Goal: Task Accomplishment & Management: Manage account settings

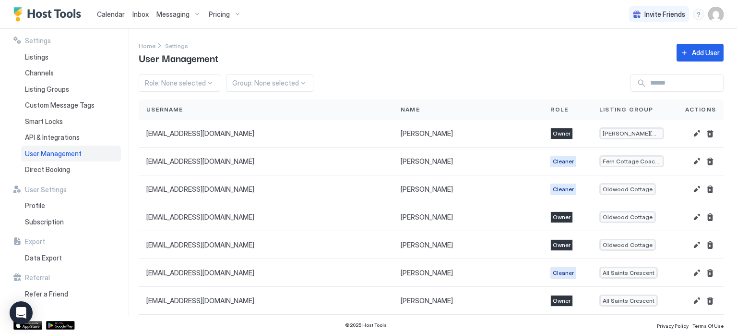
click at [108, 16] on span "Calendar" at bounding box center [111, 14] width 28 height 8
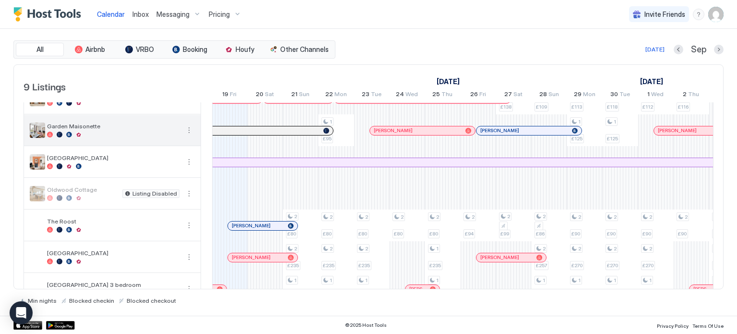
scroll to position [98, 0]
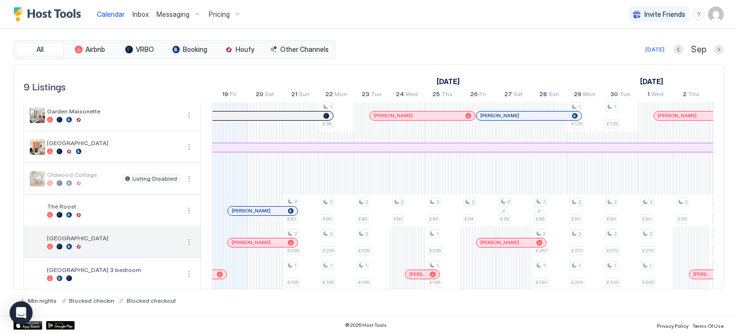
click at [124, 253] on div "[GEOGRAPHIC_DATA]" at bounding box center [112, 242] width 177 height 31
click at [128, 250] on div "[GEOGRAPHIC_DATA]" at bounding box center [112, 242] width 177 height 31
click at [85, 239] on span "[GEOGRAPHIC_DATA]" at bounding box center [113, 237] width 132 height 7
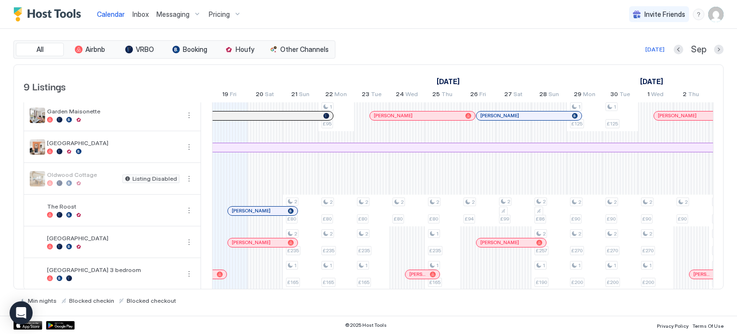
click at [233, 19] on div "Pricing" at bounding box center [225, 14] width 40 height 16
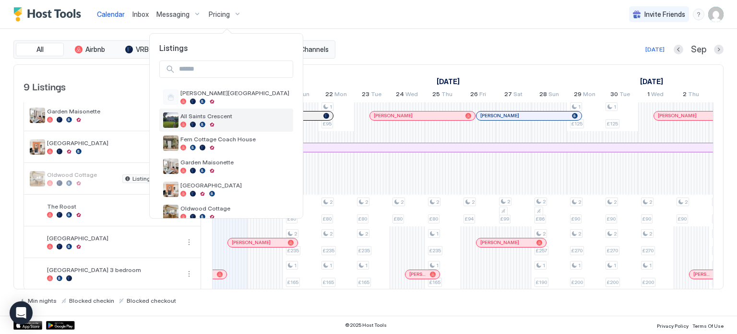
scroll to position [84, 0]
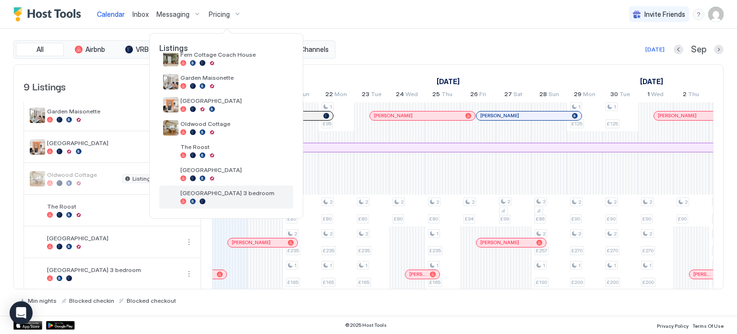
click at [251, 194] on span "[GEOGRAPHIC_DATA] 3 bedroom" at bounding box center [234, 192] width 109 height 7
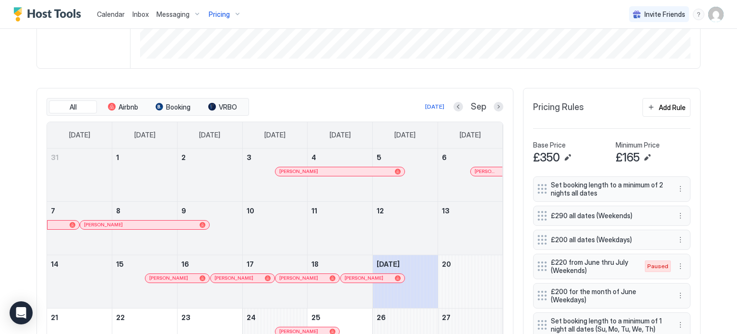
scroll to position [211, 0]
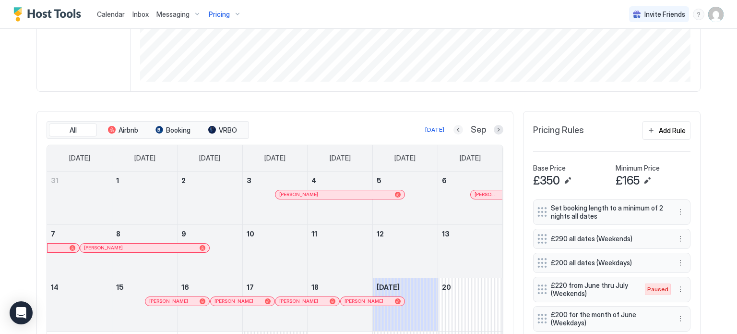
click at [459, 129] on button "Previous month" at bounding box center [459, 130] width 10 height 10
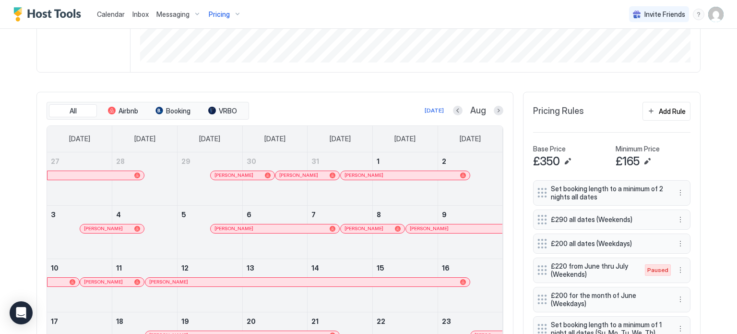
scroll to position [228, 0]
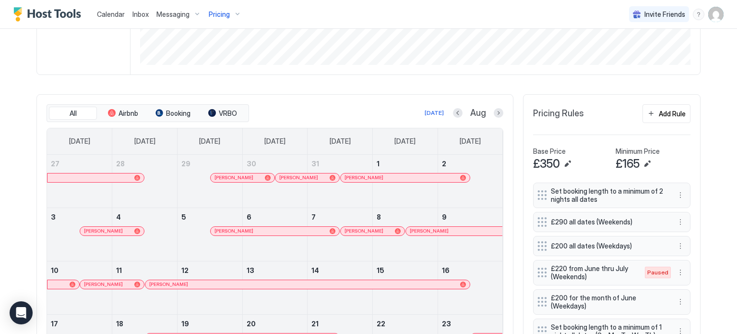
click at [217, 16] on span "Pricing" at bounding box center [219, 14] width 21 height 9
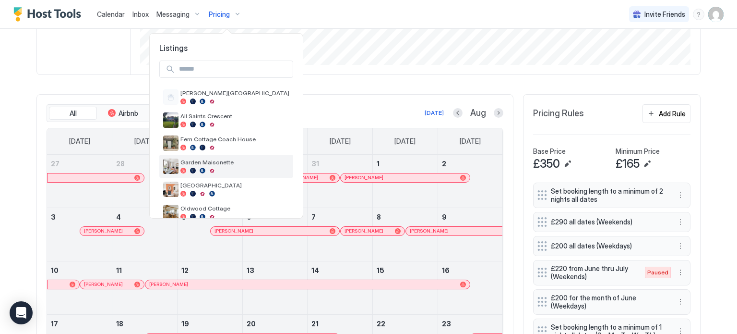
scroll to position [84, 0]
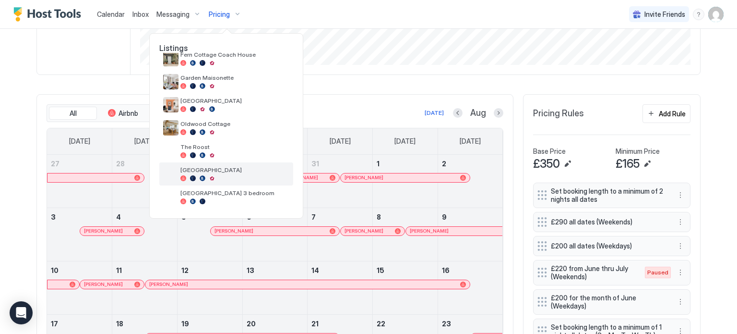
click at [247, 184] on div "[GEOGRAPHIC_DATA]" at bounding box center [226, 173] width 134 height 23
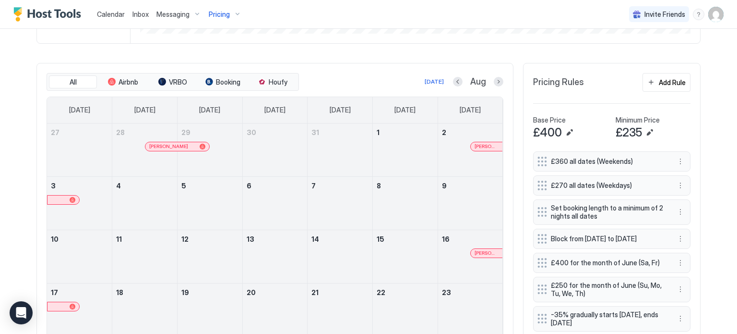
scroll to position [258, 0]
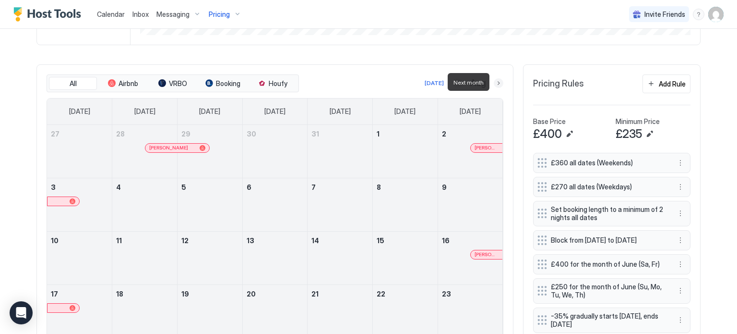
click at [496, 84] on button "Next month" at bounding box center [499, 83] width 10 height 10
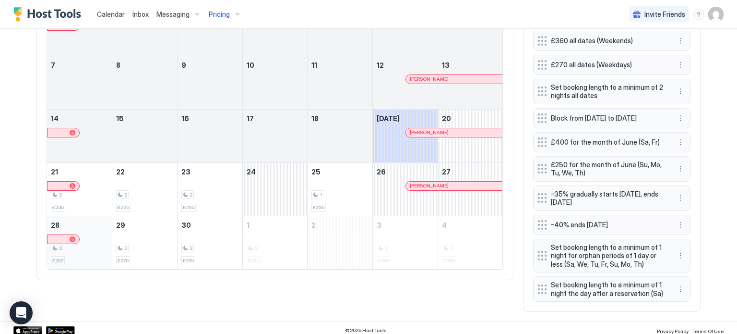
scroll to position [303, 0]
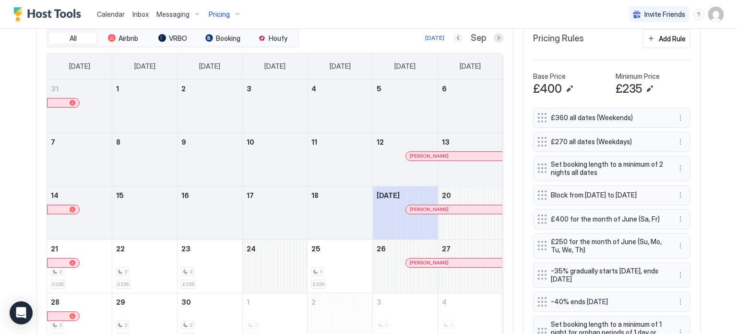
click at [463, 38] on button "Previous month" at bounding box center [459, 38] width 10 height 10
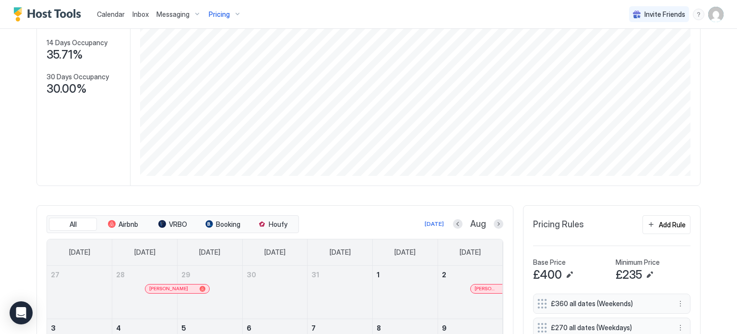
scroll to position [118, 0]
